Goal: Task Accomplishment & Management: Manage account settings

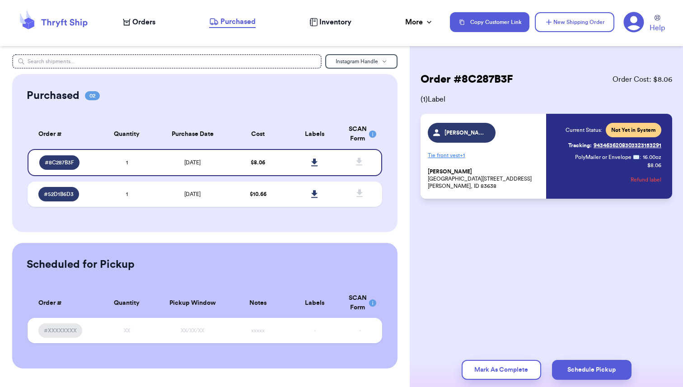
click at [140, 20] on span "Orders" at bounding box center [143, 22] width 23 height 11
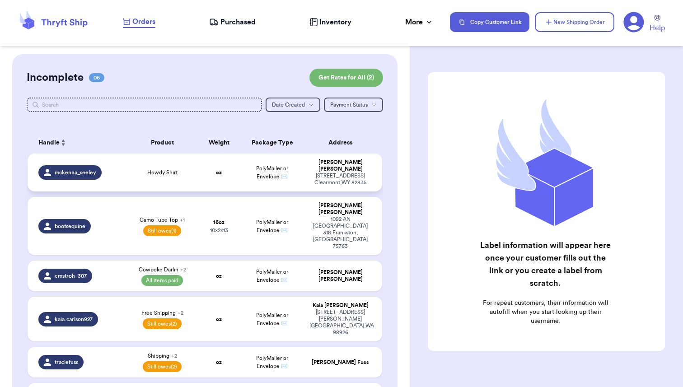
click at [197, 165] on td "Howdy Shirt" at bounding box center [162, 172] width 71 height 38
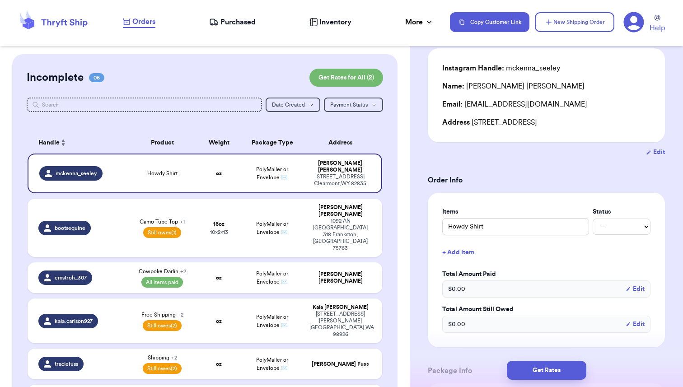
scroll to position [95, 0]
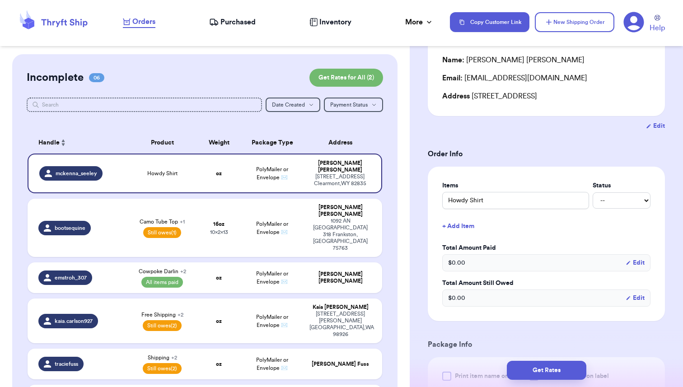
click at [463, 228] on button "+ Add Item" at bounding box center [545, 226] width 215 height 20
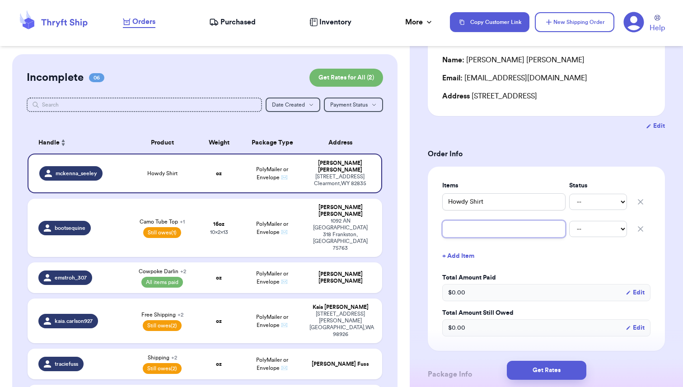
click at [463, 228] on input "text" at bounding box center [503, 228] width 123 height 17
type input "S"
type input "Sh"
type input "Shi"
type input "Ship"
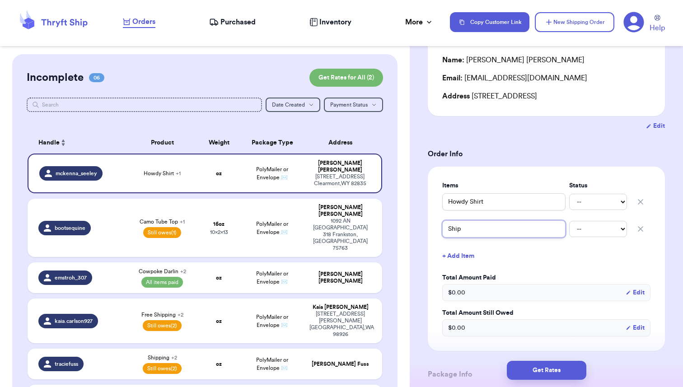
type input "Shipp"
type input "Shippi"
type input "Shippin"
type input "Shipping"
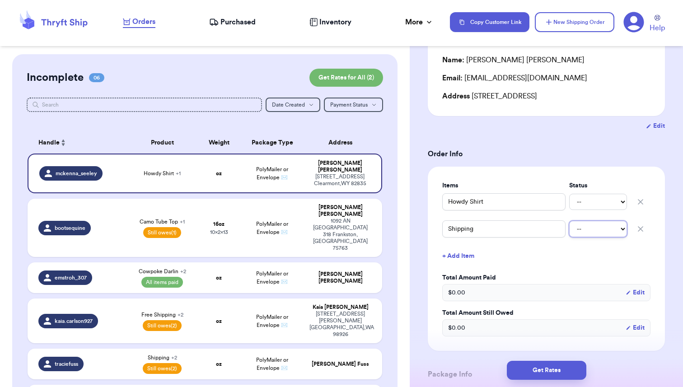
click at [609, 229] on select "-- Paid Owes" at bounding box center [598, 229] width 58 height 16
select select "unpaid"
click at [569, 221] on select "-- Paid Owes" at bounding box center [598, 229] width 58 height 16
click at [593, 207] on select "-- Paid Owes" at bounding box center [598, 202] width 58 height 16
select select "paid"
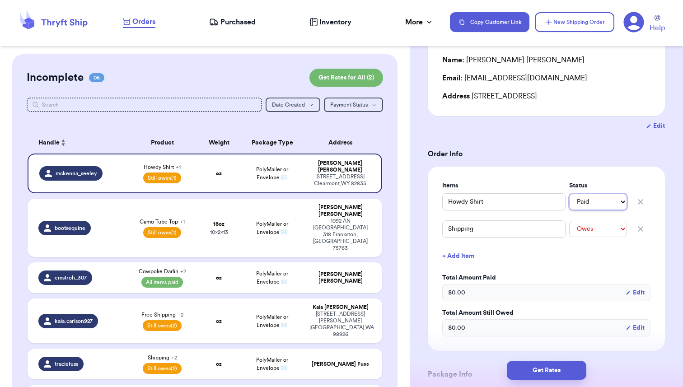
click at [569, 194] on select "-- Paid Owes" at bounding box center [598, 202] width 58 height 16
click at [568, 253] on button "+ Add Item" at bounding box center [545, 256] width 215 height 20
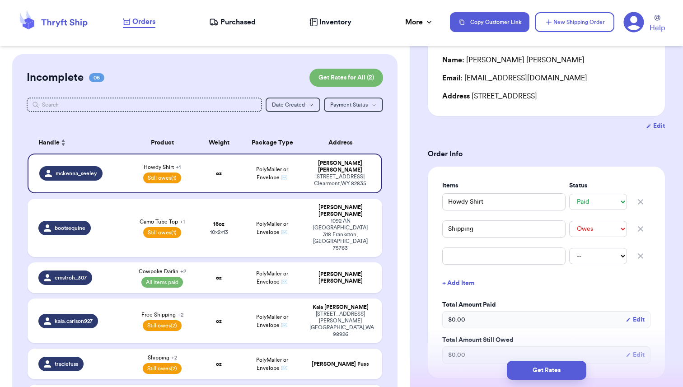
click at [640, 255] on icon "button" at bounding box center [640, 256] width 5 height 5
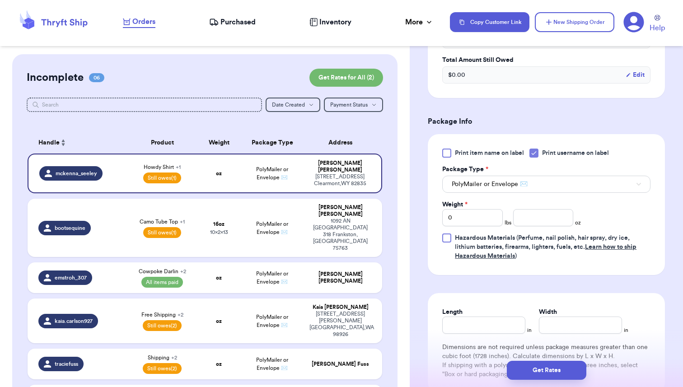
scroll to position [350, 0]
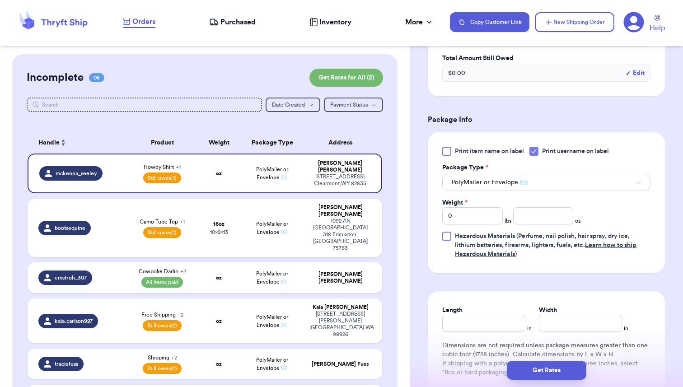
click at [534, 150] on icon at bounding box center [533, 151] width 7 height 7
click at [0, 0] on input "Print username on label" at bounding box center [0, 0] width 0 height 0
click at [632, 25] on icon at bounding box center [633, 22] width 21 height 21
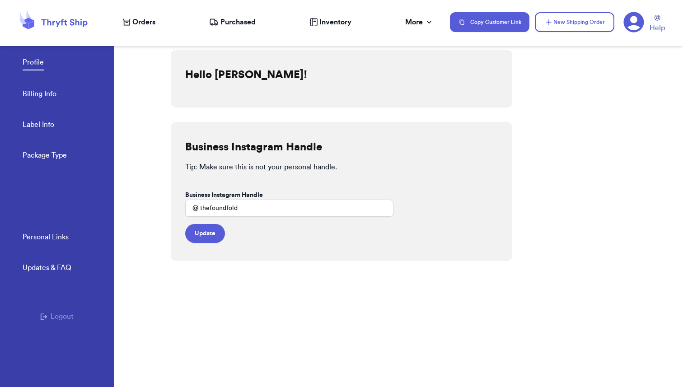
click at [41, 148] on div "Profile Billing Info Label Info Package Type" at bounding box center [68, 106] width 91 height 149
click at [41, 129] on link "Label Info" at bounding box center [39, 125] width 32 height 13
select select "WY"
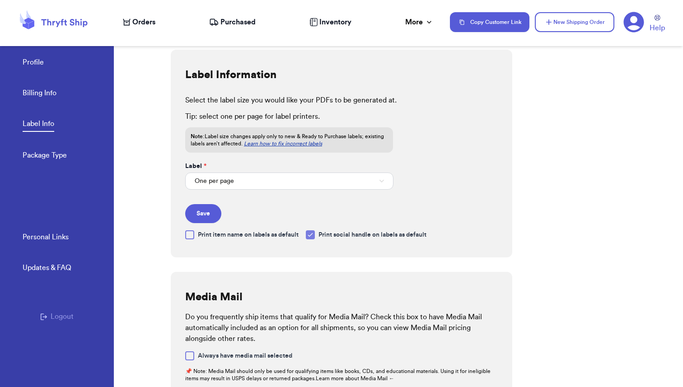
click at [313, 237] on icon at bounding box center [310, 234] width 7 height 7
click at [0, 0] on input "Print social handle on labels as default" at bounding box center [0, 0] width 0 height 0
click at [140, 26] on span "Orders" at bounding box center [143, 22] width 23 height 11
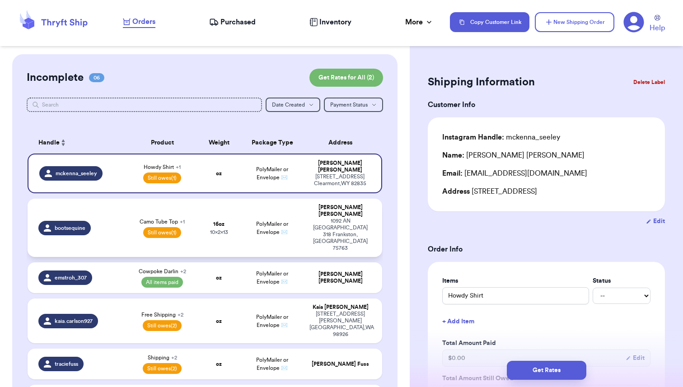
click at [219, 221] on strong "16 oz" at bounding box center [218, 223] width 11 height 5
type input "Free Shipping"
type input "16"
type input "13"
type input "10"
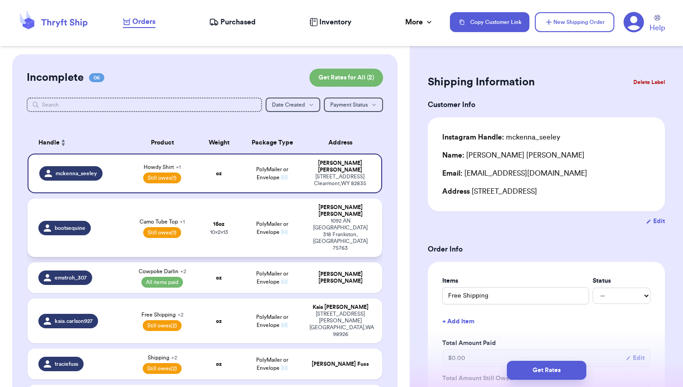
select select "unpaid"
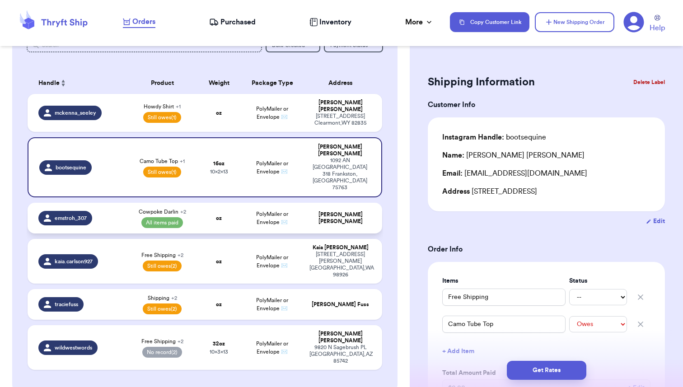
scroll to position [62, 0]
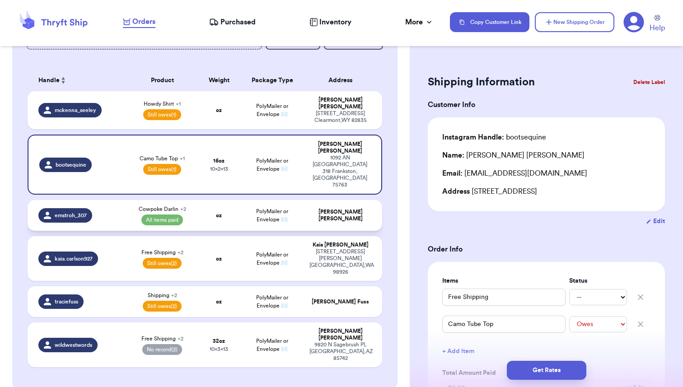
click at [203, 286] on td "oz" at bounding box center [219, 301] width 42 height 31
type input "Shipping"
select select "unpaid"
type input "Def Leppard Shirt"
select select "paid"
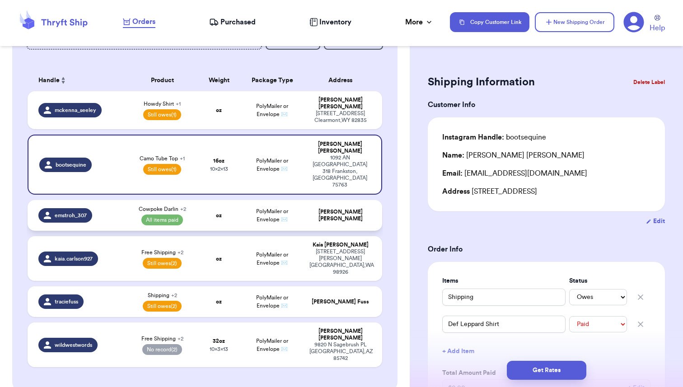
select select "unpaid"
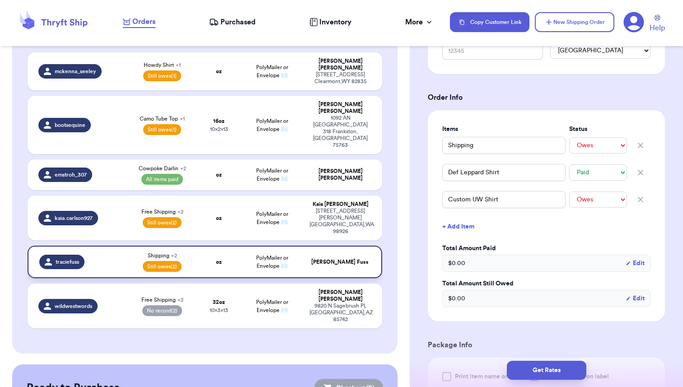
scroll to position [103, 0]
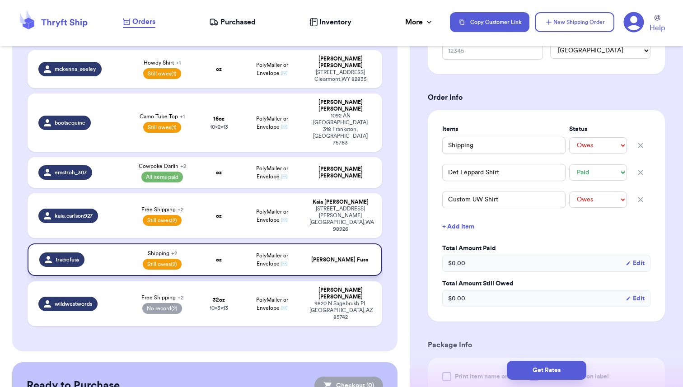
click at [232, 281] on td "32 oz 10 x 3 x 13" at bounding box center [219, 303] width 42 height 45
type input "Free Shipping"
select select "unknown"
type input "2"
type input "0"
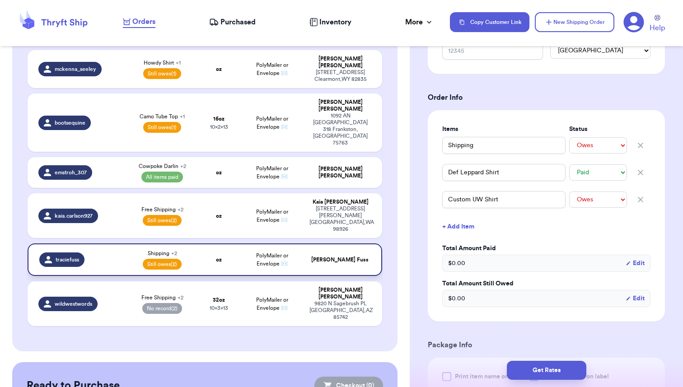
type input "13"
type input "10"
type input "Coors Shirt"
type input "Sweater"
select select "unknown"
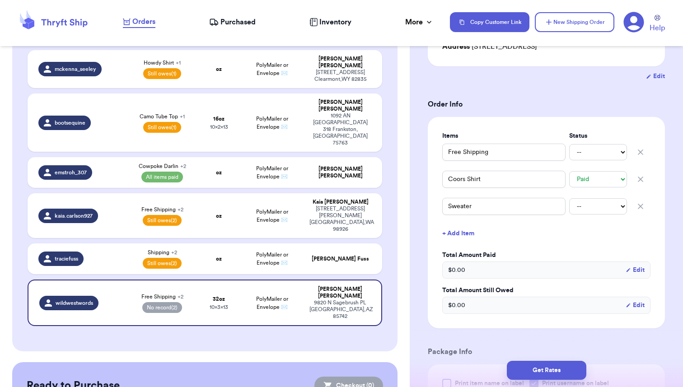
scroll to position [144, 0]
click at [593, 208] on select "-- Paid Owes" at bounding box center [598, 207] width 58 height 16
click at [569, 199] on select "-- Paid Owes" at bounding box center [598, 207] width 58 height 16
click at [529, 233] on button "+ Add Item" at bounding box center [545, 234] width 215 height 20
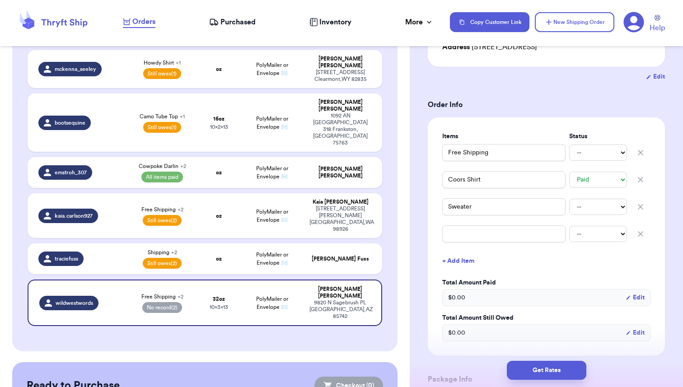
click at [641, 230] on icon "button" at bounding box center [640, 233] width 9 height 9
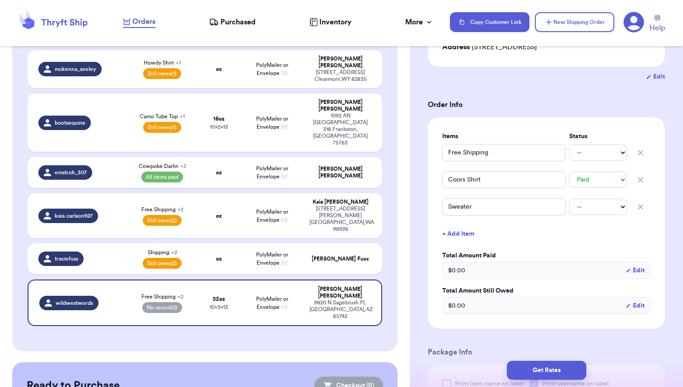
click at [404, 219] on div "Customer Link New Order Incomplete 06 Get Rates for All ( 2 ) Get Rates for All…" at bounding box center [204, 218] width 409 height 534
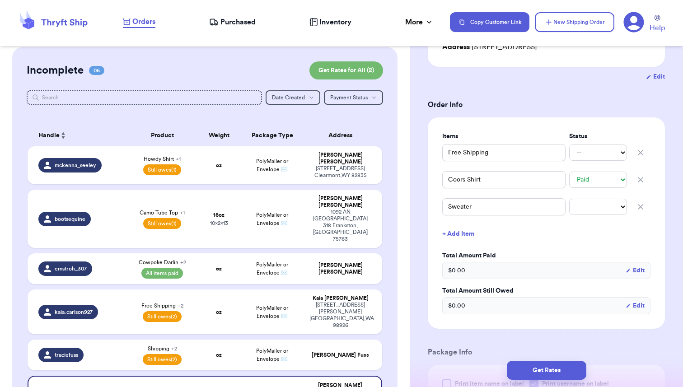
scroll to position [0, 0]
